Goal: Find specific page/section: Find specific page/section

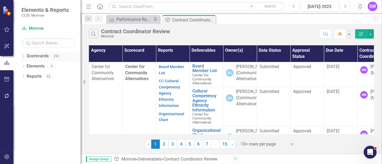
click at [23, 56] on icon "Dropdown" at bounding box center [23, 56] width 4 height 3
click at [24, 66] on icon "Dropdown" at bounding box center [26, 65] width 4 height 3
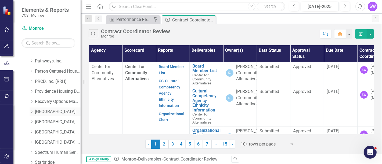
scroll to position [298, 0]
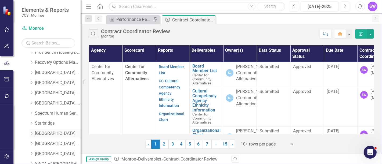
click at [31, 134] on icon "Dropdown" at bounding box center [32, 133] width 4 height 3
click at [41, 135] on link "[GEOGRAPHIC_DATA]" at bounding box center [58, 134] width 46 height 6
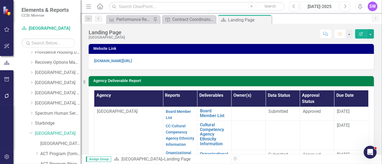
click at [328, 6] on div "[DATE]-2025" at bounding box center [319, 6] width 34 height 6
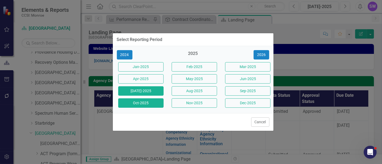
click at [147, 103] on button "Oct-2025" at bounding box center [140, 103] width 45 height 9
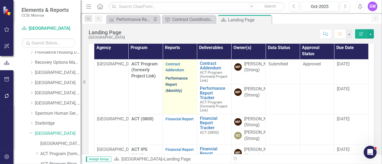
click at [169, 80] on link "Performance Report (Monthly)" at bounding box center [176, 84] width 22 height 17
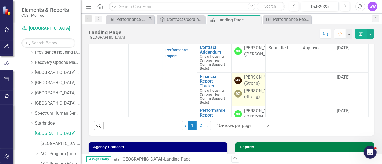
scroll to position [193, 0]
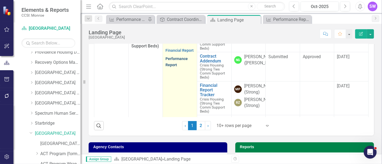
click at [176, 67] on link "Performance Report" at bounding box center [176, 62] width 22 height 10
